Goal: Task Accomplishment & Management: Complete application form

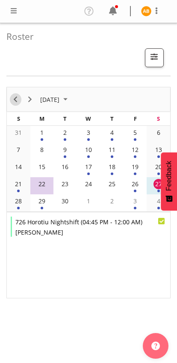
click at [16, 98] on span "Previous" at bounding box center [15, 99] width 10 height 11
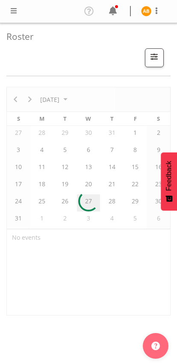
click at [9, 10] on span at bounding box center [14, 11] width 10 height 10
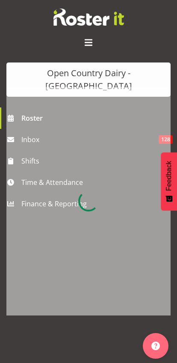
click at [30, 163] on div at bounding box center [88, 201] width 164 height 228
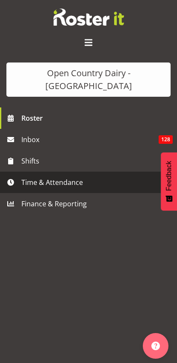
click at [31, 176] on span "Time & Attendance" at bounding box center [90, 182] width 139 height 13
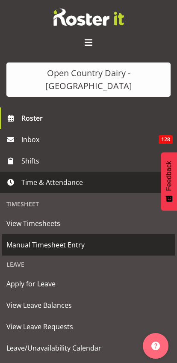
click at [11, 238] on span "Manual Timesheet Entry" at bounding box center [88, 244] width 164 height 13
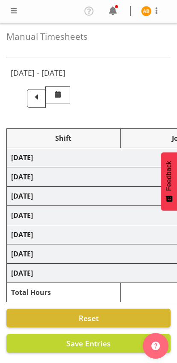
select select "78954"
select select "78987"
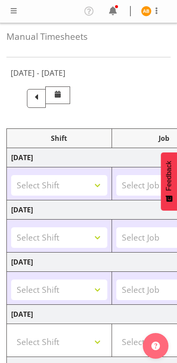
click at [42, 92] on span at bounding box center [36, 97] width 11 height 11
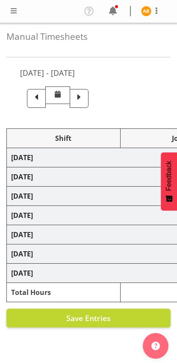
select select "78954"
select select "78987"
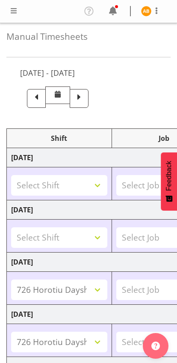
click at [85, 97] on span at bounding box center [79, 97] width 11 height 11
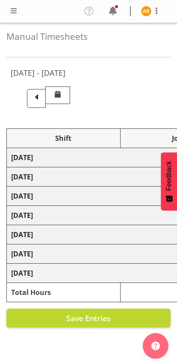
select select "78954"
select select "78987"
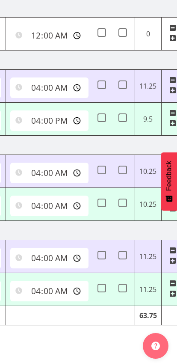
scroll to position [0, 397]
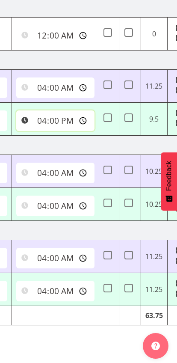
click at [32, 119] on input "16:00:00" at bounding box center [55, 120] width 78 height 21
type input "15:15:00"
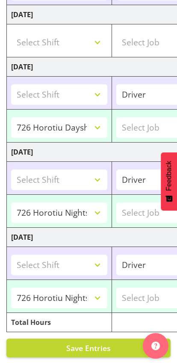
scroll to position [0, 0]
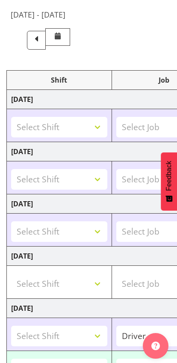
click at [42, 37] on span at bounding box center [36, 38] width 11 height 11
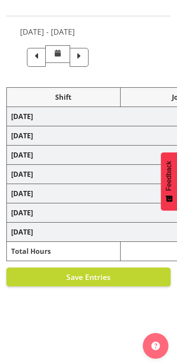
scroll to position [41, 0]
select select "78954"
select select "78987"
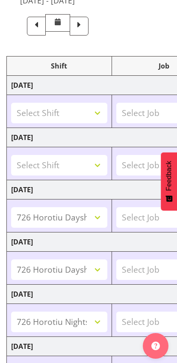
scroll to position [0, 0]
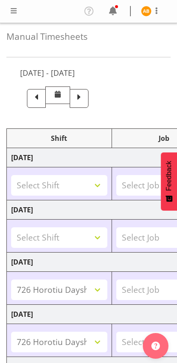
click at [85, 95] on span at bounding box center [79, 97] width 11 height 11
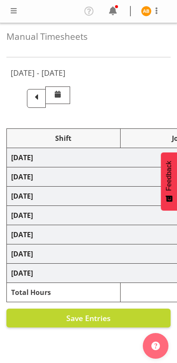
select select "78954"
select select "78987"
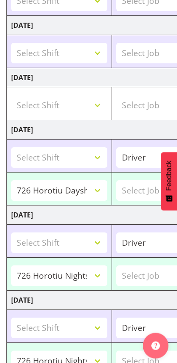
scroll to position [234, 0]
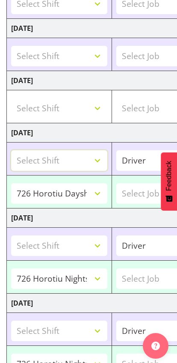
click at [107, 160] on select "Select Shift 701 Horotiu Dayshift 701 Horotiu Nightshift 702 Waharoa Dayshift 7…" at bounding box center [59, 160] width 96 height 21
select select "78954"
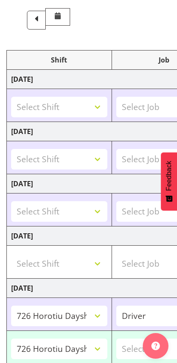
scroll to position [0, 0]
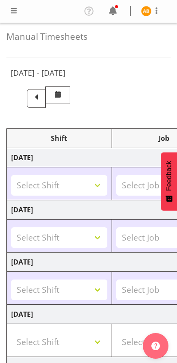
click at [46, 95] on span at bounding box center [36, 98] width 19 height 19
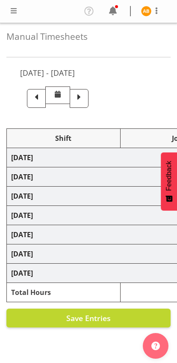
select select "78954"
select select "78987"
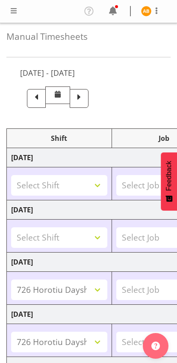
click at [85, 99] on span at bounding box center [79, 97] width 11 height 11
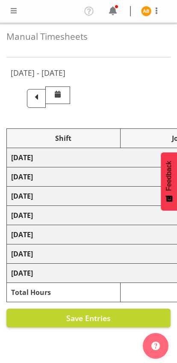
select select "78954"
select select "78987"
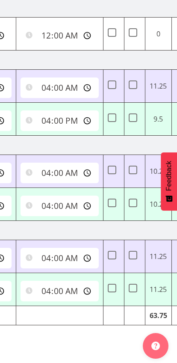
scroll to position [0, 394]
